Goal: Communication & Community: Answer question/provide support

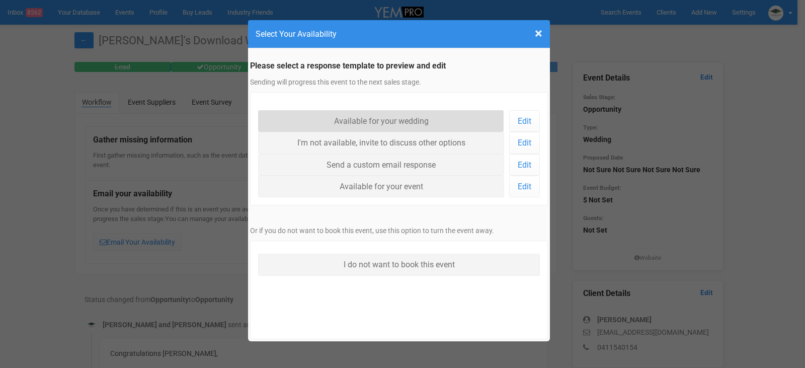
click at [429, 123] on link "Available for your wedding" at bounding box center [381, 121] width 246 height 22
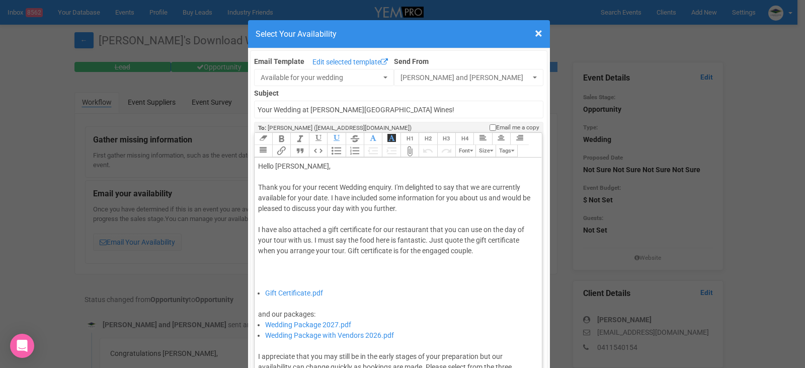
click at [324, 197] on div "Thank you for your recent Wedding enquiry. I'm delighted to say that we are cur…" at bounding box center [396, 235] width 277 height 106
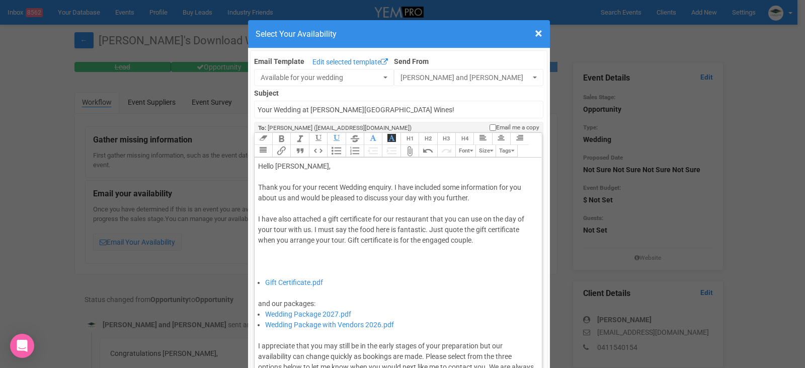
type trix-editor "<div>Hello Kaylyn,&nbsp;</div><div><br></div><div>Thank you for your recent Wed…"
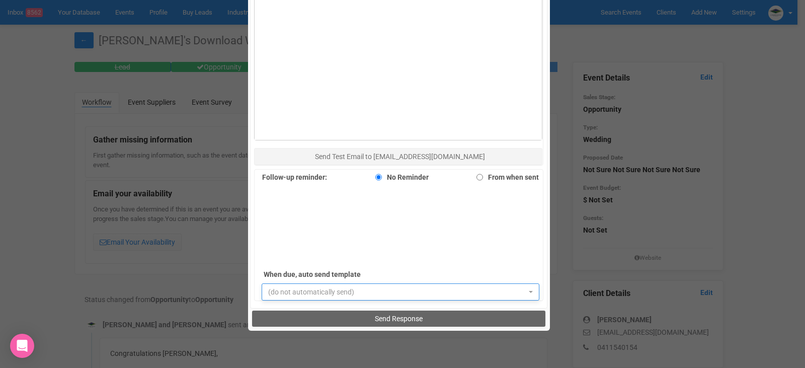
scroll to position [692, 0]
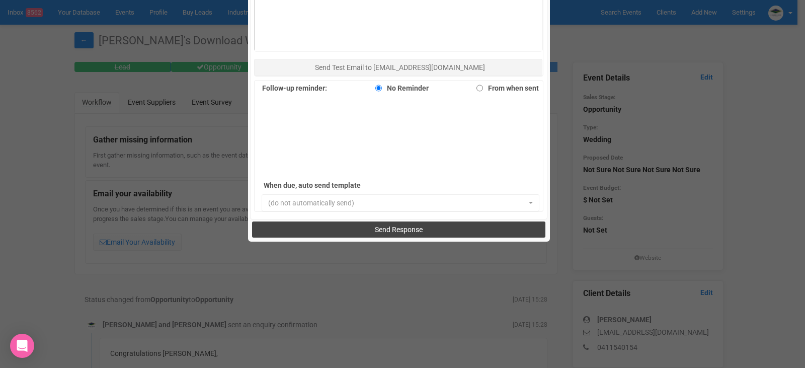
click at [428, 227] on button "Send Response" at bounding box center [398, 229] width 293 height 16
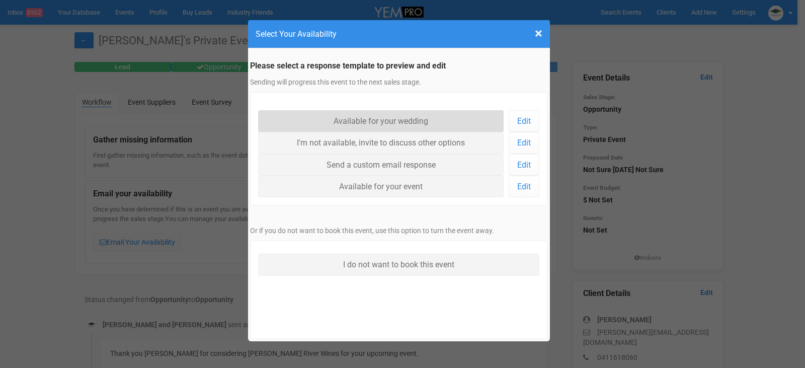
click at [423, 112] on link "Available for your wedding" at bounding box center [381, 121] width 246 height 22
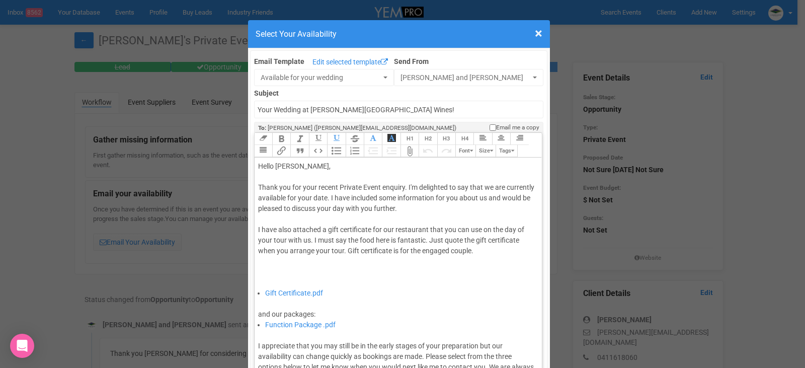
click at [354, 199] on div "Thank you for your recent Private Event enquiry. I'm delighted to say that we a…" at bounding box center [396, 235] width 277 height 106
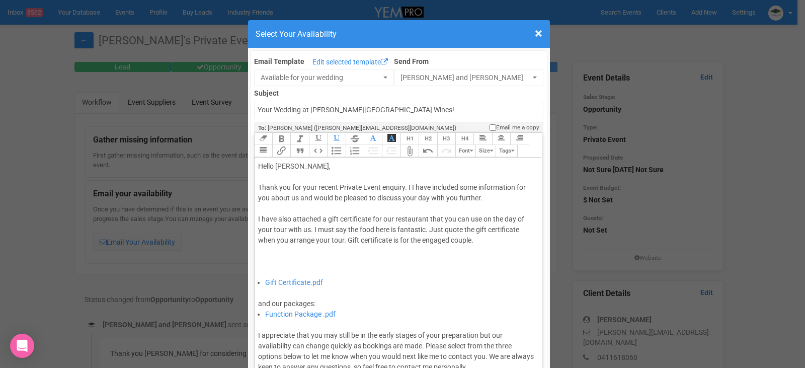
type trix-editor "<div>Hello Danielle,&nbsp;</div><div><br></div><div>Thank you for your recent P…"
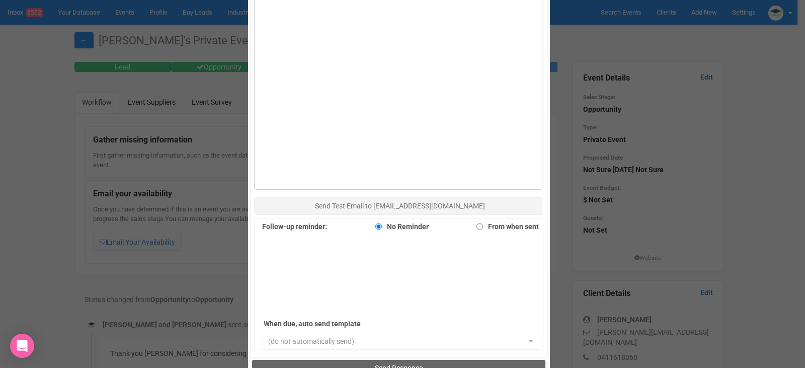
scroll to position [692, 0]
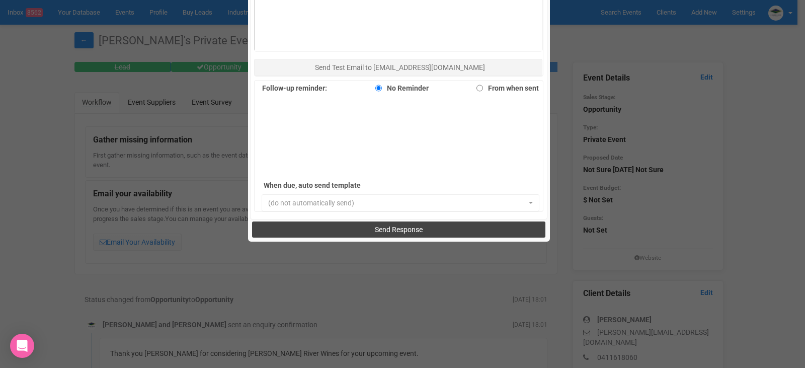
click at [398, 229] on span "Send Response" at bounding box center [399, 229] width 48 height 8
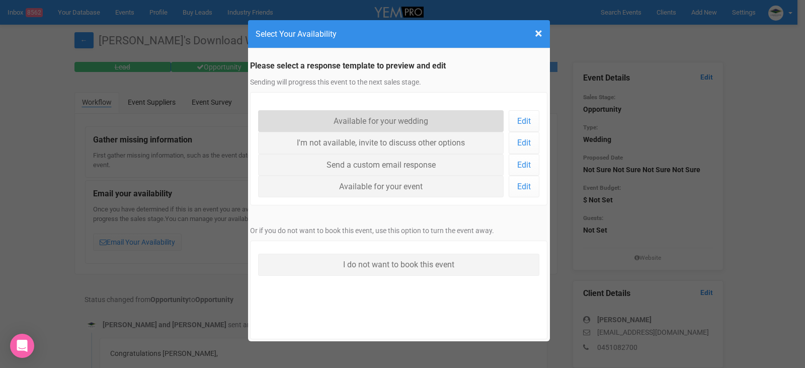
click at [440, 122] on link "Available for your wedding" at bounding box center [381, 121] width 246 height 22
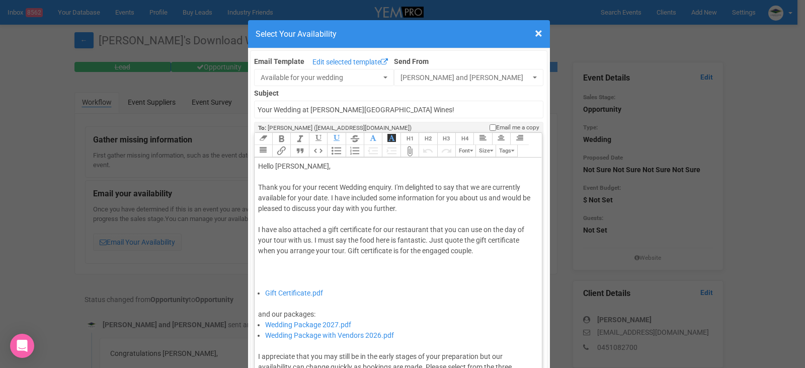
click at [325, 197] on div "Thank you for your recent Wedding enquiry. I'm delighted to say that we are cur…" at bounding box center [396, 235] width 277 height 106
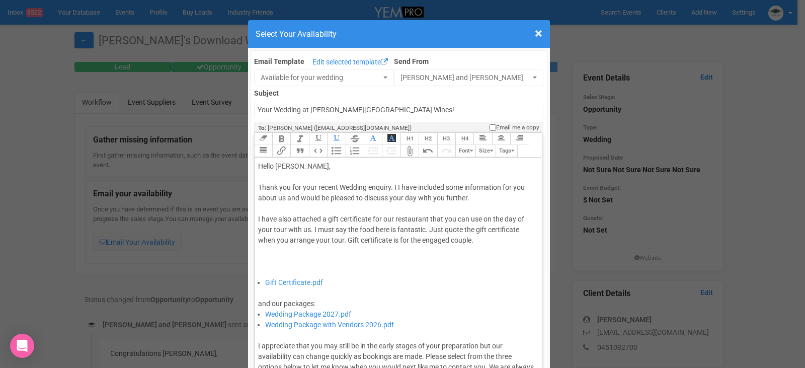
type trix-editor "<div>Hello Jenna,&nbsp;</div><div><br></div><div>Thank you for your recent Wedd…"
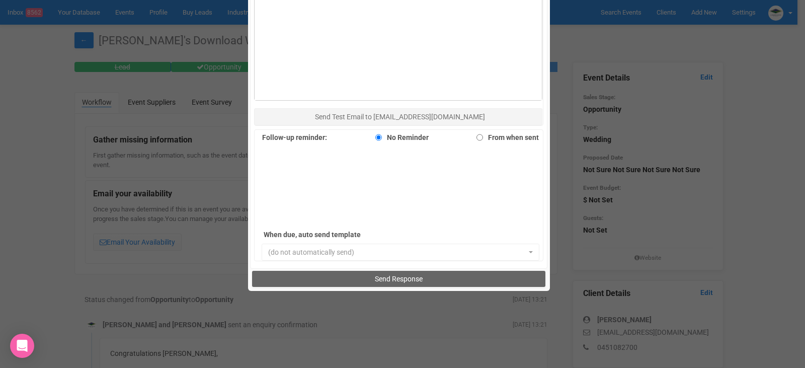
scroll to position [692, 0]
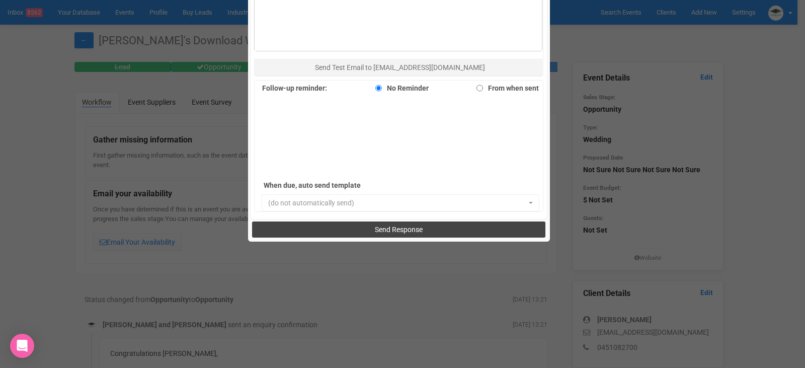
click at [408, 230] on span "Send Response" at bounding box center [399, 229] width 48 height 8
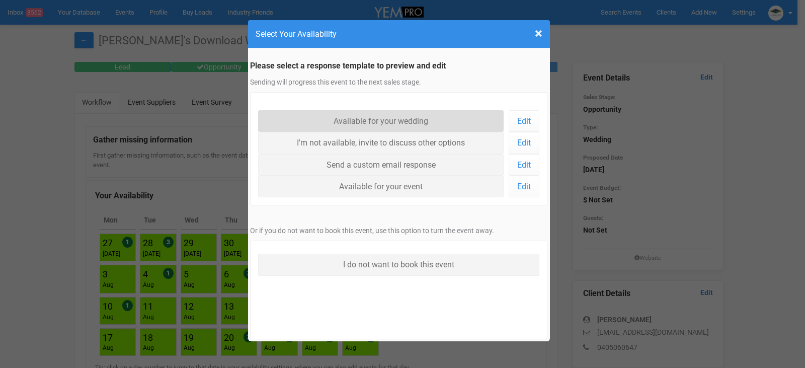
click at [385, 123] on link "Available for your wedding" at bounding box center [381, 121] width 246 height 22
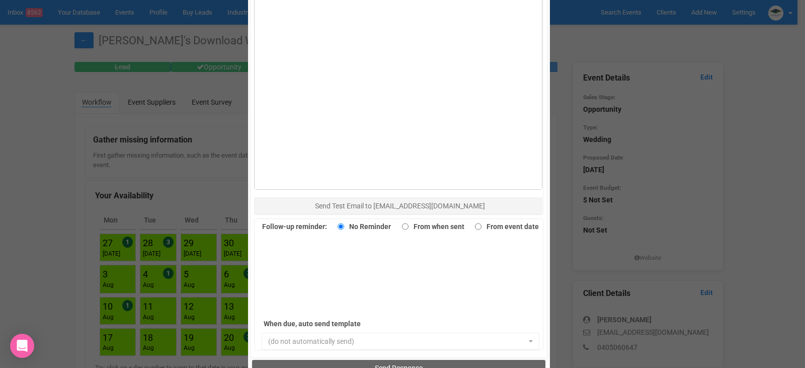
scroll to position [654, 0]
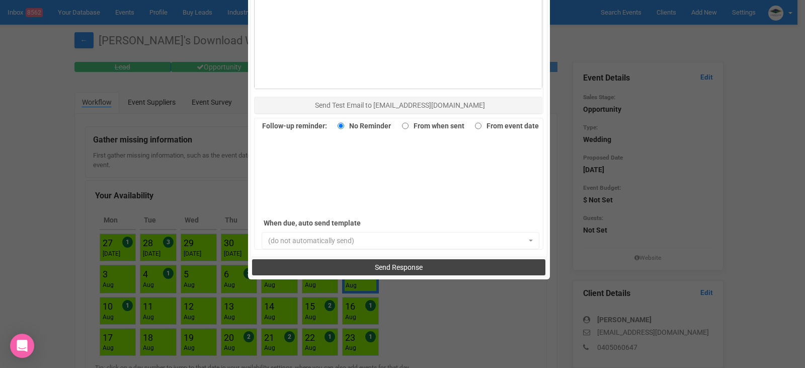
click at [425, 269] on button "Send Response" at bounding box center [398, 267] width 293 height 16
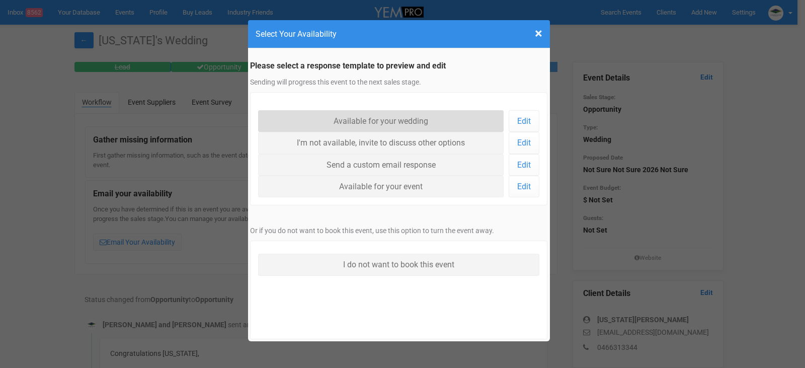
click at [418, 121] on link "Available for your wedding" at bounding box center [381, 121] width 246 height 22
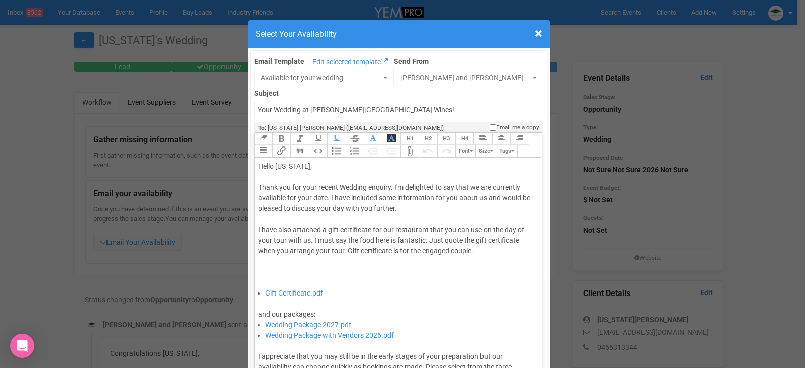
click at [325, 200] on div "Thank you for your recent Wedding enquiry. I'm delighted to say that we are cur…" at bounding box center [396, 235] width 277 height 106
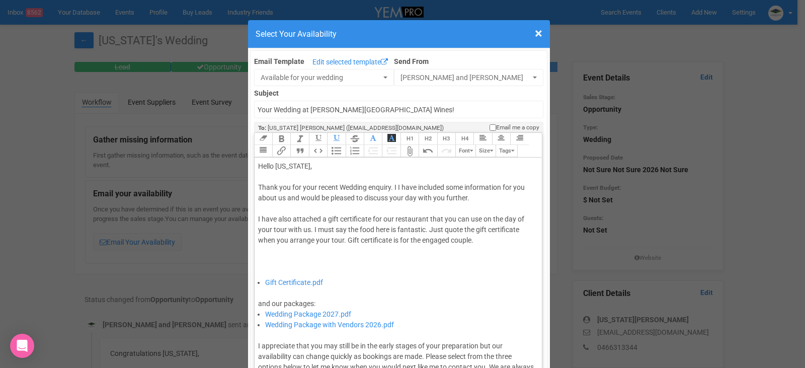
type trix-editor "<div>Hello Montana,&nbsp;</div><div><br></div><div>Thank you for your recent We…"
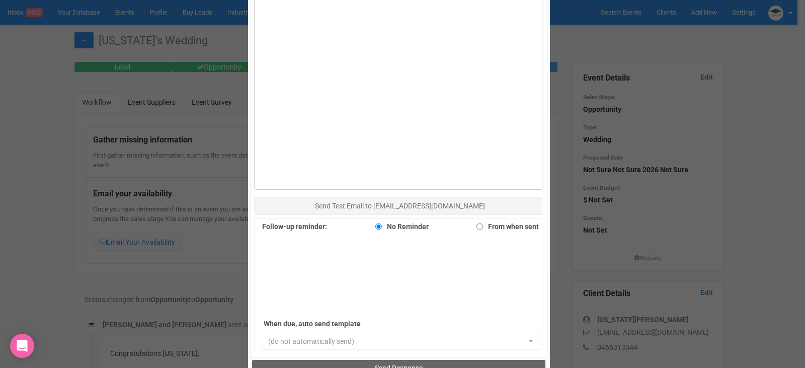
scroll to position [692, 0]
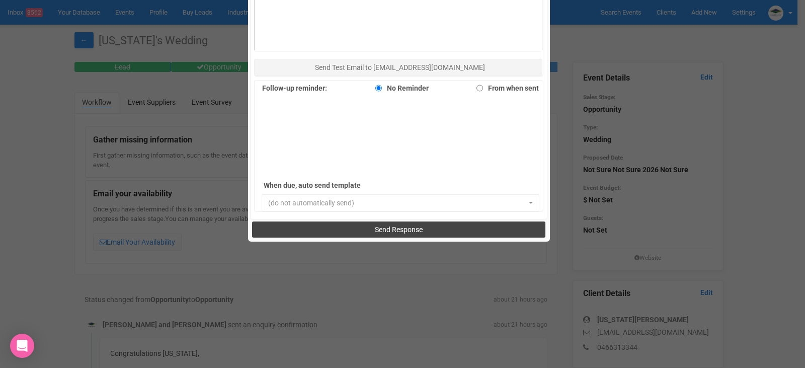
click at [409, 226] on span "Send Response" at bounding box center [399, 229] width 48 height 8
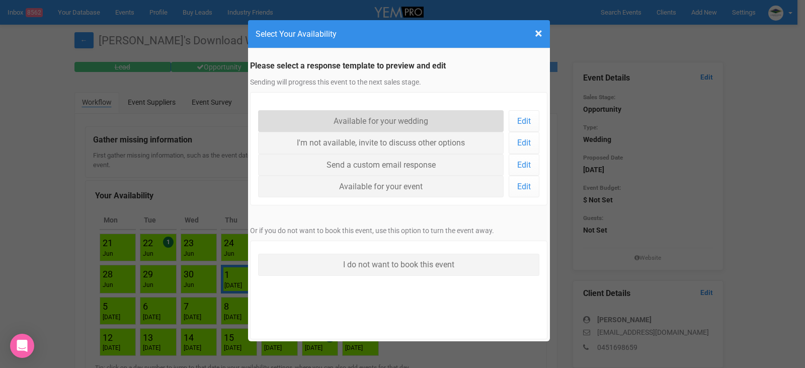
click at [402, 122] on link "Available for your wedding" at bounding box center [381, 121] width 246 height 22
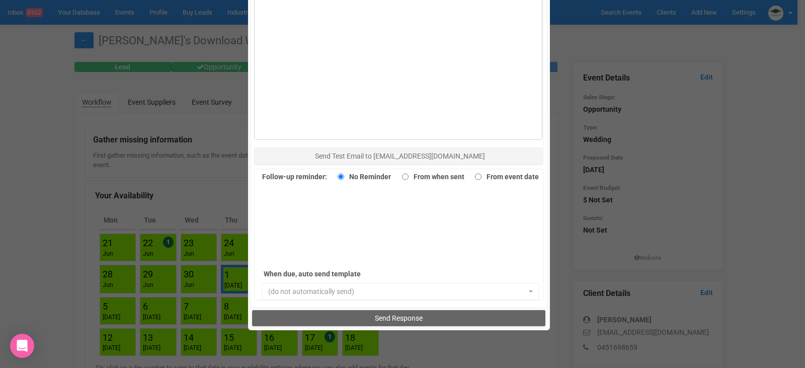
scroll to position [604, 0]
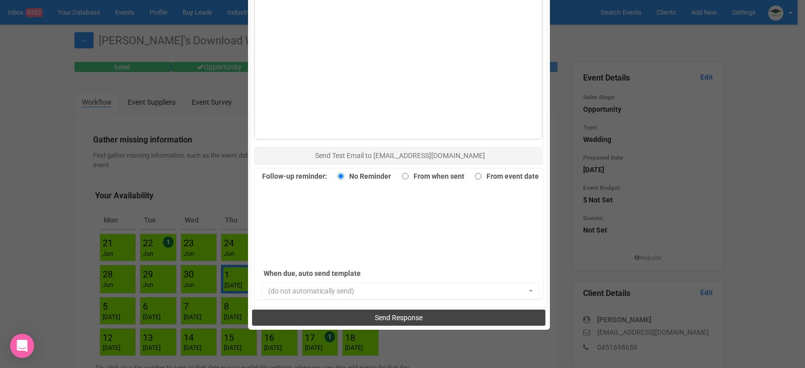
click at [409, 318] on span "Send Response" at bounding box center [399, 317] width 48 height 8
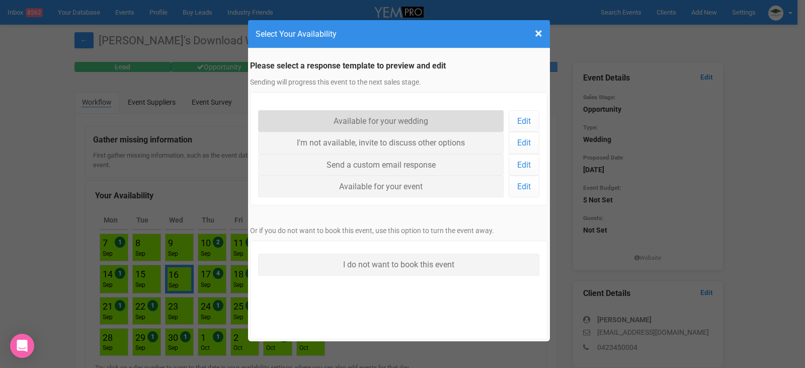
click at [390, 121] on link "Available for your wedding" at bounding box center [381, 121] width 246 height 22
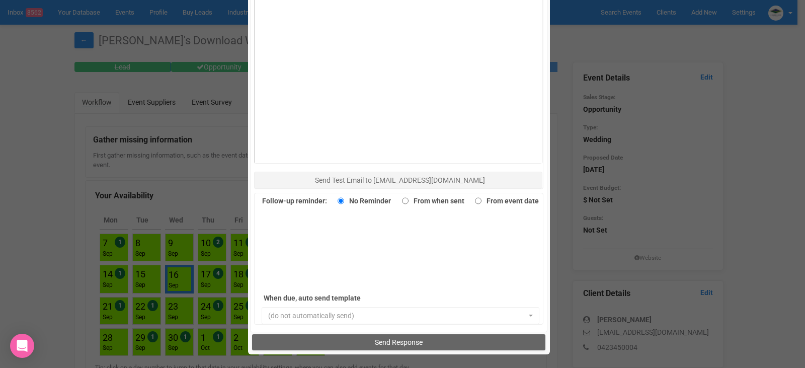
scroll to position [654, 0]
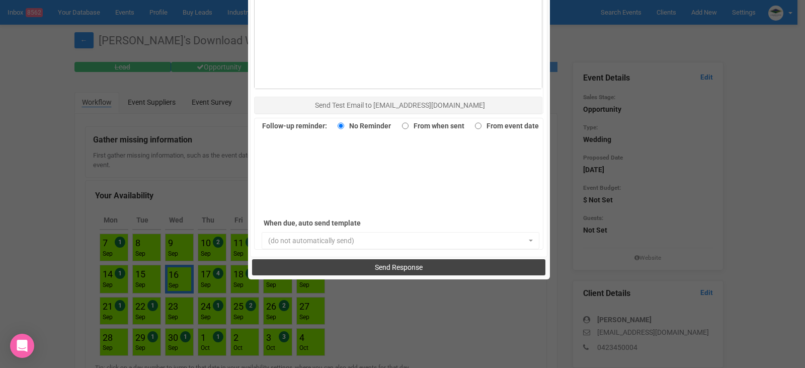
click at [418, 266] on span "Send Response" at bounding box center [399, 267] width 48 height 8
